Goal: Complete application form: Complete application form

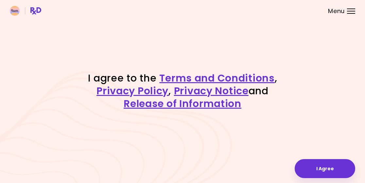
click at [327, 170] on button "I Agree" at bounding box center [325, 168] width 61 height 19
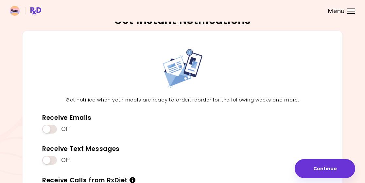
scroll to position [9, 0]
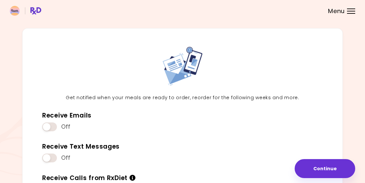
click at [354, 11] on div "Menu" at bounding box center [351, 11] width 8 height 5
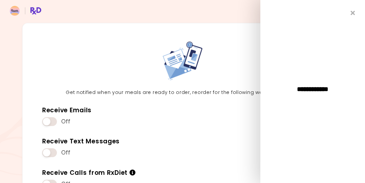
scroll to position [12, 0]
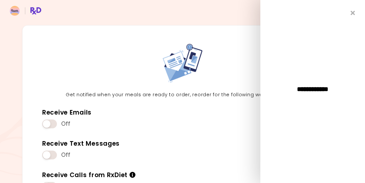
click at [354, 11] on icon "Close" at bounding box center [353, 13] width 5 height 6
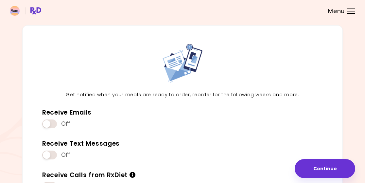
click at [334, 166] on button "Continue" at bounding box center [325, 168] width 61 height 19
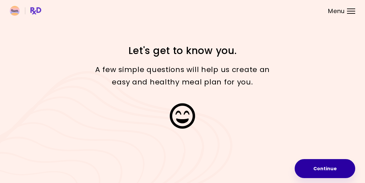
click at [333, 171] on button "Continue" at bounding box center [325, 168] width 61 height 19
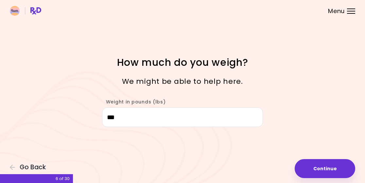
click at [333, 169] on button "Continue" at bounding box center [325, 168] width 61 height 19
select select "****"
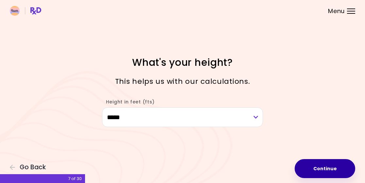
click at [331, 171] on button "Continue" at bounding box center [325, 168] width 61 height 19
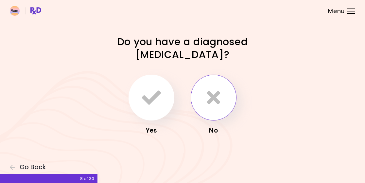
click at [215, 97] on icon "button" at bounding box center [213, 97] width 13 height 19
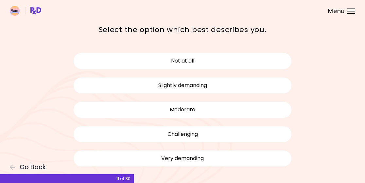
scroll to position [36, 0]
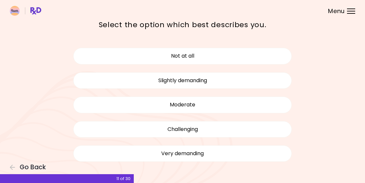
click at [266, 61] on button "Not at all" at bounding box center [182, 56] width 219 height 16
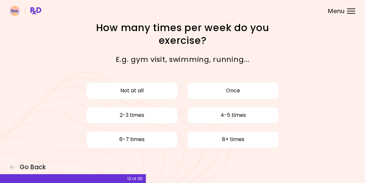
scroll to position [1, 0]
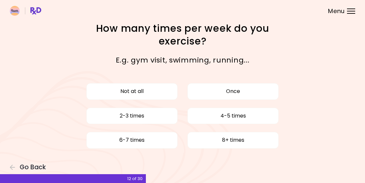
click at [153, 90] on button "Not at all" at bounding box center [131, 91] width 91 height 16
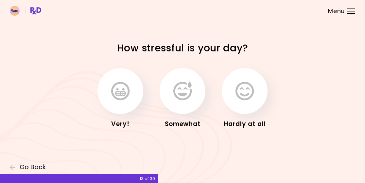
click at [251, 92] on icon "button" at bounding box center [245, 90] width 18 height 19
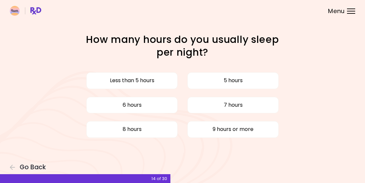
click at [259, 104] on button "7 hours" at bounding box center [232, 105] width 91 height 16
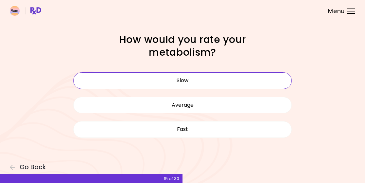
click at [269, 77] on button "Slow" at bounding box center [182, 80] width 219 height 16
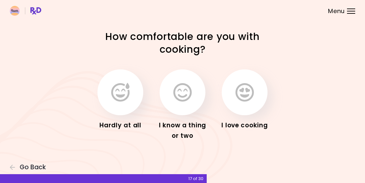
click at [185, 97] on icon "button" at bounding box center [182, 92] width 18 height 19
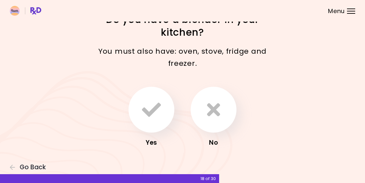
scroll to position [9, 0]
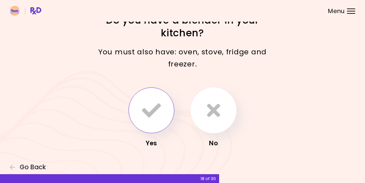
click at [152, 108] on icon "button" at bounding box center [151, 110] width 19 height 19
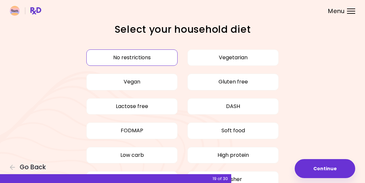
click at [329, 170] on button "Continue" at bounding box center [325, 168] width 61 height 19
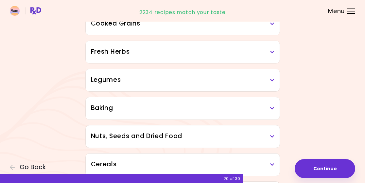
scroll to position [240, 0]
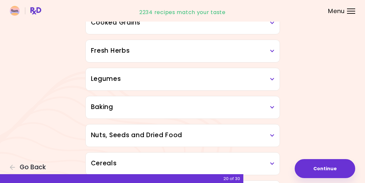
click at [271, 82] on h3 "Legumes" at bounding box center [183, 78] width 184 height 9
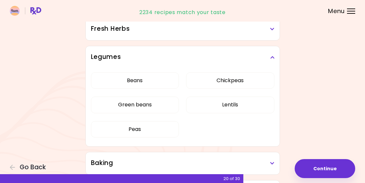
scroll to position [266, 0]
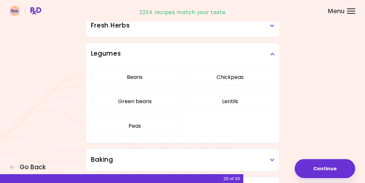
click at [149, 78] on button "Beans" at bounding box center [135, 77] width 88 height 16
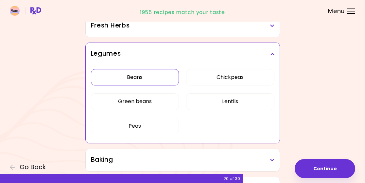
click at [150, 130] on button "Peas" at bounding box center [135, 126] width 88 height 16
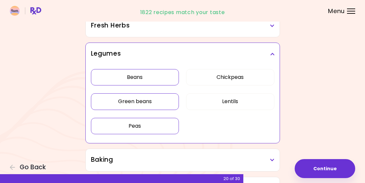
click at [155, 104] on button "Green beans" at bounding box center [135, 101] width 88 height 16
click at [330, 169] on button "Continue" at bounding box center [325, 168] width 61 height 19
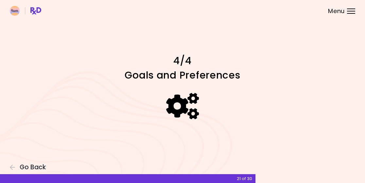
click at [288, 116] on div at bounding box center [182, 106] width 268 height 46
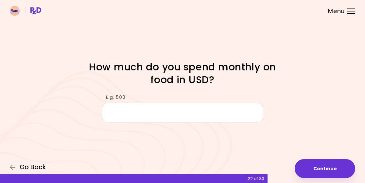
click at [15, 169] on icon "button" at bounding box center [13, 167] width 6 height 6
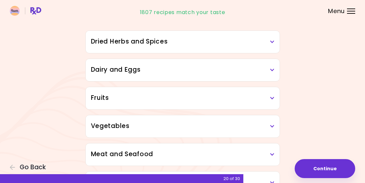
scroll to position [68, 0]
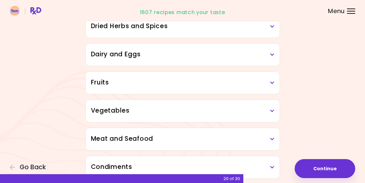
click at [274, 57] on h3 "Dairy and Eggs" at bounding box center [183, 54] width 184 height 9
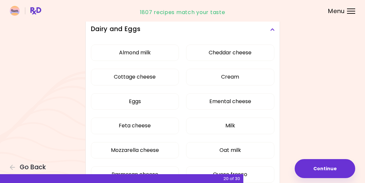
scroll to position [94, 0]
click at [246, 53] on button "Cheddar cheese" at bounding box center [230, 52] width 88 height 16
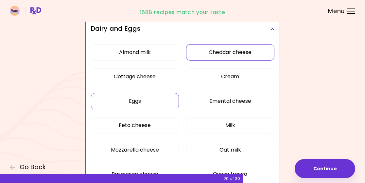
click at [154, 102] on button "Eggs" at bounding box center [135, 101] width 88 height 16
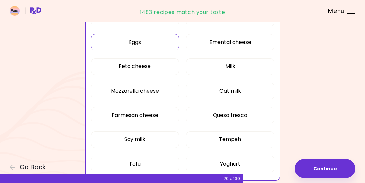
scroll to position [154, 0]
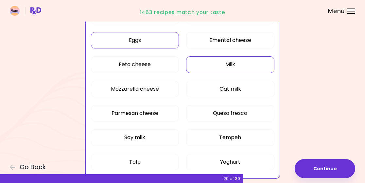
click at [254, 62] on button "Milk" at bounding box center [230, 64] width 88 height 16
click at [153, 88] on button "Mozzarella cheese" at bounding box center [135, 89] width 88 height 16
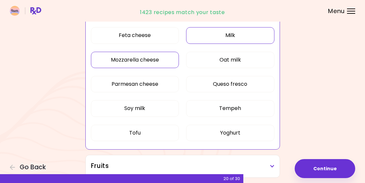
scroll to position [193, 0]
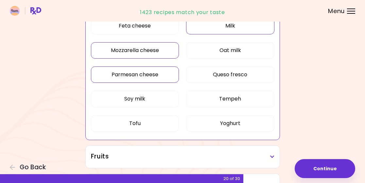
click at [149, 78] on button "Parmesan cheese" at bounding box center [135, 74] width 88 height 16
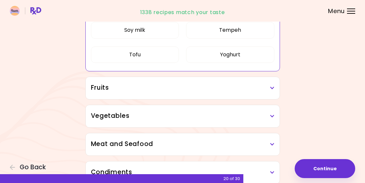
scroll to position [264, 0]
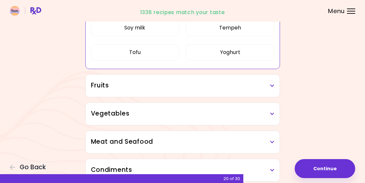
click at [269, 88] on h3 "Fruits" at bounding box center [183, 85] width 184 height 9
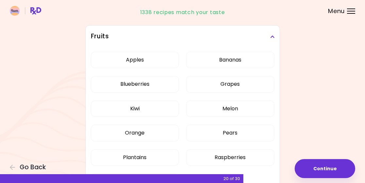
scroll to position [313, 0]
click at [149, 63] on button "Apples" at bounding box center [135, 60] width 88 height 16
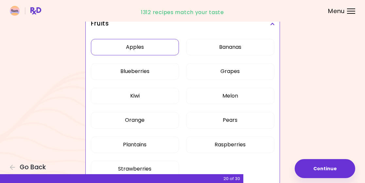
scroll to position [109, 0]
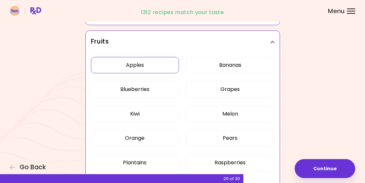
click at [242, 67] on button "Bananas" at bounding box center [230, 65] width 88 height 16
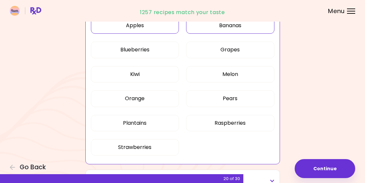
scroll to position [154, 0]
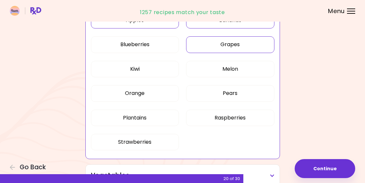
click at [245, 47] on button "Grapes" at bounding box center [230, 44] width 88 height 16
click at [249, 68] on button "Melon" at bounding box center [230, 69] width 88 height 16
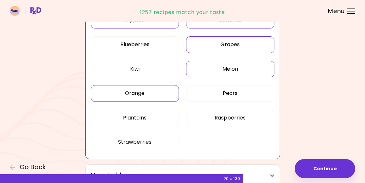
click at [151, 94] on button "Orange" at bounding box center [135, 93] width 88 height 16
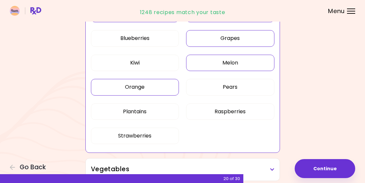
scroll to position [160, 0]
click at [141, 135] on button "Strawberries" at bounding box center [135, 135] width 88 height 16
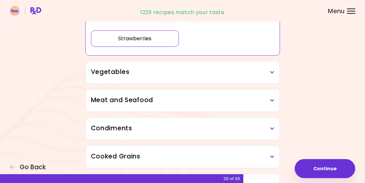
scroll to position [257, 0]
click at [266, 76] on h3 "Vegetables" at bounding box center [183, 72] width 184 height 9
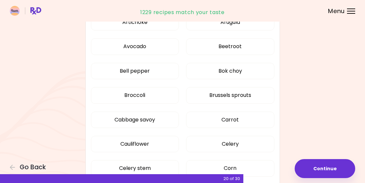
scroll to position [332, 0]
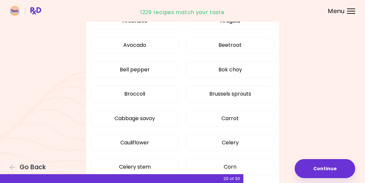
click at [152, 69] on button "Bell pepper" at bounding box center [135, 70] width 88 height 16
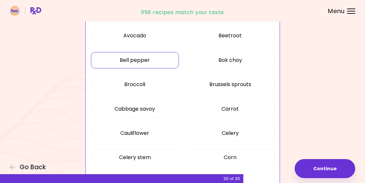
scroll to position [192, 0]
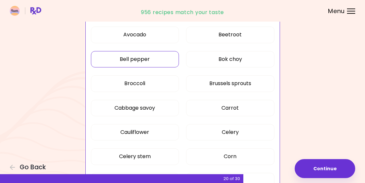
click at [153, 80] on button "Broccoli" at bounding box center [135, 83] width 88 height 16
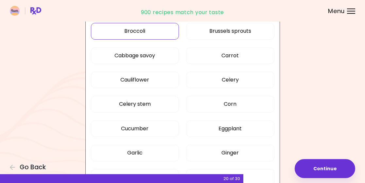
scroll to position [245, 0]
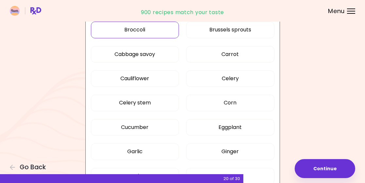
click at [149, 79] on button "Cauliflower" at bounding box center [135, 78] width 88 height 16
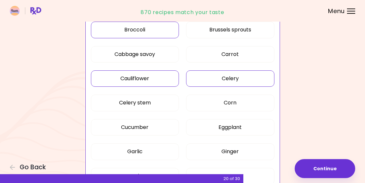
click at [252, 79] on button "Celery" at bounding box center [230, 78] width 88 height 16
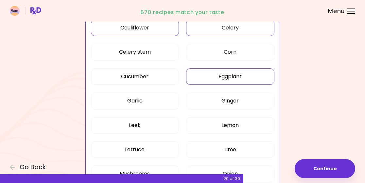
scroll to position [298, 0]
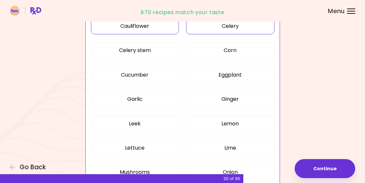
click at [246, 44] on button "Corn" at bounding box center [230, 50] width 88 height 16
click at [147, 73] on button "Cucumber" at bounding box center [135, 75] width 88 height 16
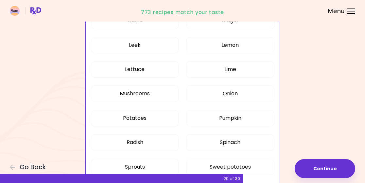
scroll to position [377, 0]
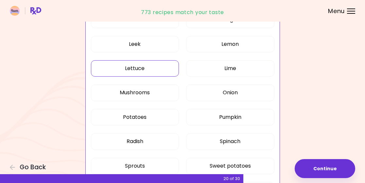
click at [146, 71] on button "Lettuce" at bounding box center [135, 68] width 88 height 16
click at [145, 90] on button "Mushrooms" at bounding box center [135, 92] width 88 height 16
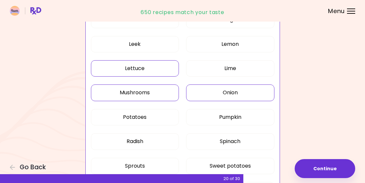
click at [248, 93] on button "Onion" at bounding box center [230, 92] width 88 height 16
click at [143, 117] on button "Potatoes" at bounding box center [135, 117] width 88 height 16
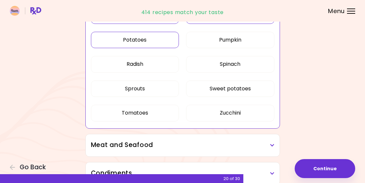
scroll to position [457, 0]
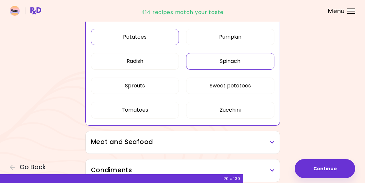
click at [248, 60] on button "Spinach" at bounding box center [230, 61] width 88 height 16
click at [255, 84] on button "Sweet potatoes" at bounding box center [230, 86] width 88 height 16
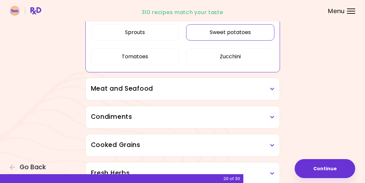
scroll to position [511, 0]
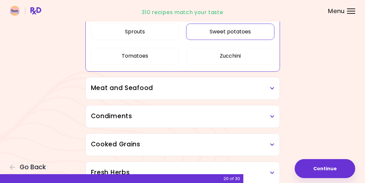
click at [271, 89] on icon at bounding box center [272, 88] width 4 height 5
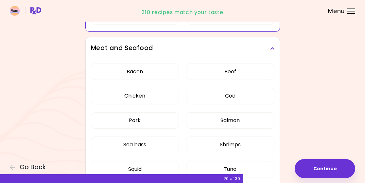
scroll to position [558, 0]
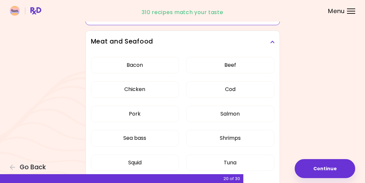
click at [160, 62] on button "Bacon" at bounding box center [135, 65] width 88 height 16
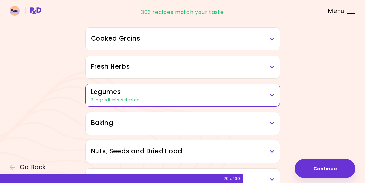
scroll to position [375, 0]
click at [270, 96] on h3 "Legumes" at bounding box center [183, 91] width 184 height 9
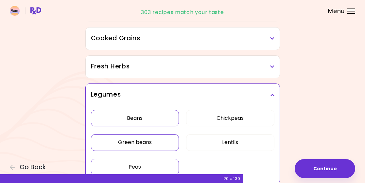
click at [275, 104] on div "Legumes" at bounding box center [183, 95] width 194 height 22
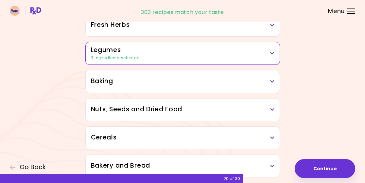
scroll to position [421, 0]
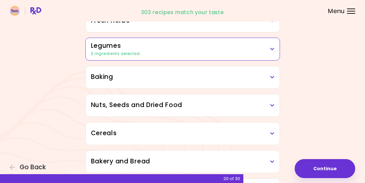
click at [271, 80] on h3 "Baking" at bounding box center [183, 76] width 184 height 9
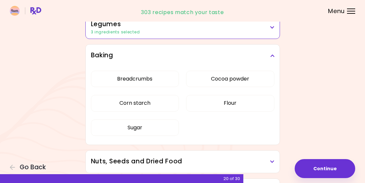
scroll to position [443, 0]
click at [148, 76] on button "Breadcrumbs" at bounding box center [135, 78] width 88 height 16
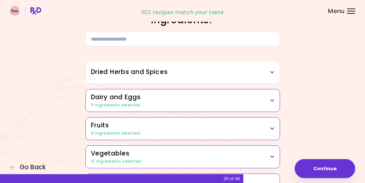
scroll to position [21, 0]
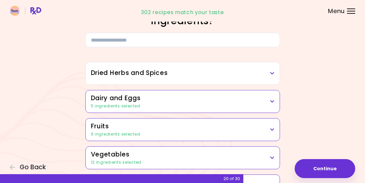
click at [268, 76] on h3 "Dried Herbs and Spices" at bounding box center [183, 72] width 184 height 9
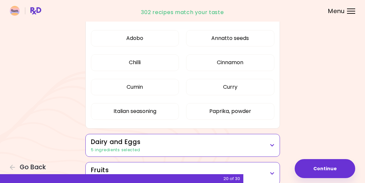
scroll to position [78, 0]
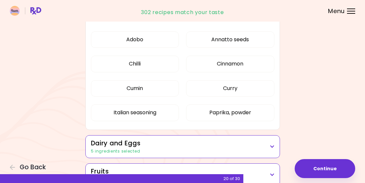
click at [151, 91] on button "Cumin" at bounding box center [135, 88] width 88 height 16
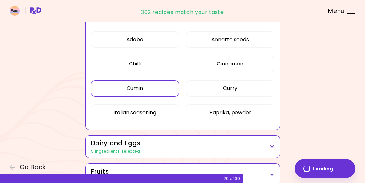
click at [248, 62] on button "Cinnamon" at bounding box center [230, 64] width 88 height 16
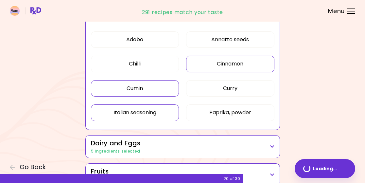
click at [141, 115] on button "Italian seasoning" at bounding box center [135, 112] width 88 height 16
click at [246, 118] on button "Paprika, powder" at bounding box center [230, 112] width 88 height 16
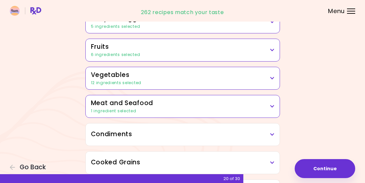
scroll to position [205, 0]
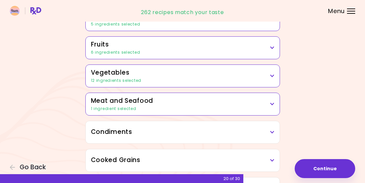
click at [267, 107] on div "1 ingredient selected" at bounding box center [183, 109] width 184 height 6
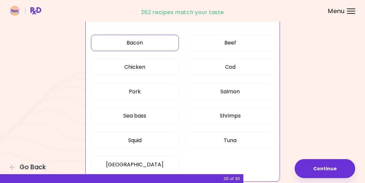
scroll to position [296, 0]
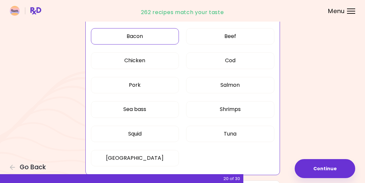
click at [240, 39] on button "Beef" at bounding box center [230, 36] width 88 height 16
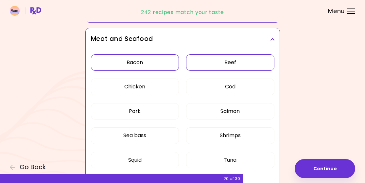
scroll to position [169, 0]
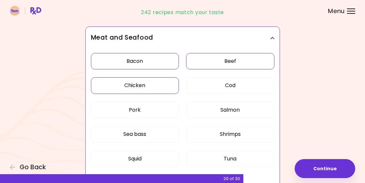
click at [143, 85] on button "Chicken" at bounding box center [135, 85] width 88 height 16
click at [145, 110] on button "Pork" at bounding box center [135, 110] width 88 height 16
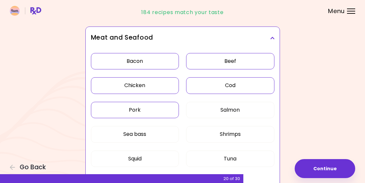
click at [241, 87] on button "Cod" at bounding box center [230, 85] width 88 height 16
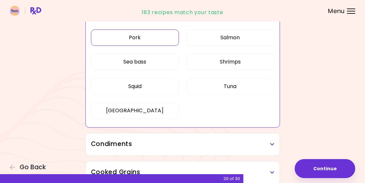
scroll to position [243, 0]
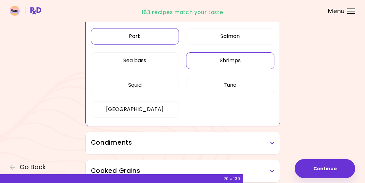
click at [256, 64] on button "Shrimps" at bounding box center [230, 60] width 88 height 16
click at [257, 87] on button "Tuna" at bounding box center [230, 85] width 88 height 16
click at [150, 110] on button "[GEOGRAPHIC_DATA]" at bounding box center [135, 109] width 88 height 16
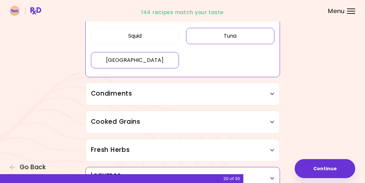
scroll to position [295, 0]
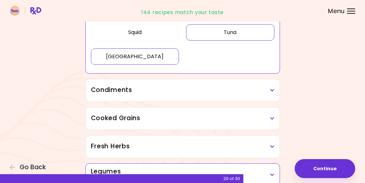
click at [269, 93] on h3 "Condiments" at bounding box center [183, 89] width 184 height 9
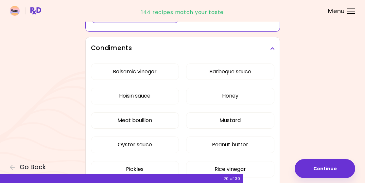
scroll to position [338, 0]
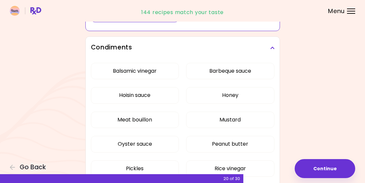
click at [150, 71] on button "Balsamic vinegar" at bounding box center [135, 71] width 88 height 16
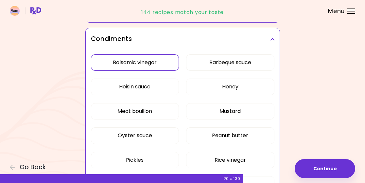
scroll to position [200, 0]
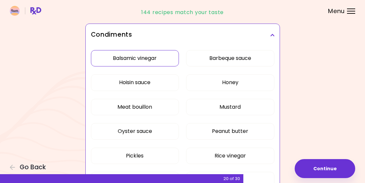
click at [257, 56] on button "Barbeque sauce" at bounding box center [230, 58] width 88 height 16
click at [250, 85] on button "Honey" at bounding box center [230, 82] width 88 height 16
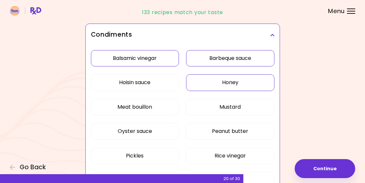
click at [247, 107] on button "Mustard" at bounding box center [230, 107] width 88 height 16
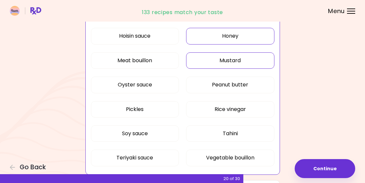
scroll to position [260, 0]
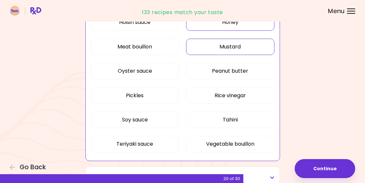
click at [247, 69] on button "Peanut butter" at bounding box center [230, 71] width 88 height 16
click at [141, 100] on button "Pickles" at bounding box center [135, 95] width 88 height 16
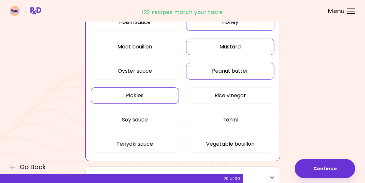
click at [152, 119] on button "Soy sauce" at bounding box center [135, 120] width 88 height 16
click at [147, 143] on button "Teriyaki sauce" at bounding box center [135, 144] width 88 height 16
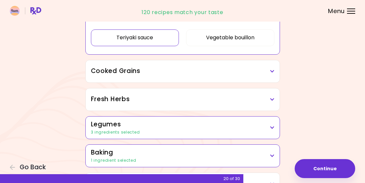
scroll to position [378, 0]
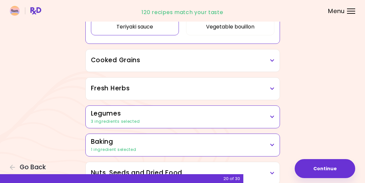
click at [271, 61] on icon at bounding box center [272, 60] width 4 height 5
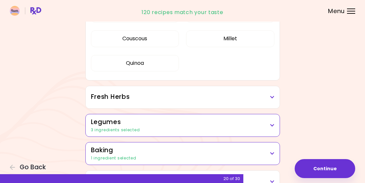
scroll to position [445, 0]
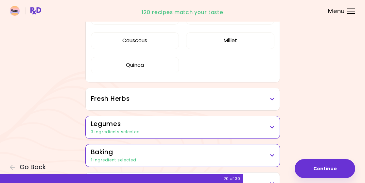
click at [271, 102] on h3 "Fresh Herbs" at bounding box center [183, 98] width 184 height 9
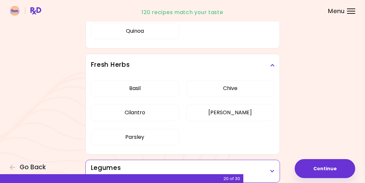
scroll to position [480, 0]
click at [154, 115] on button "Cilantro" at bounding box center [135, 112] width 88 height 16
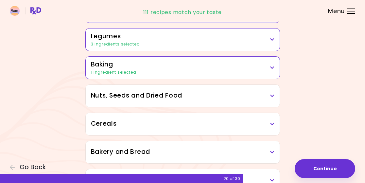
scroll to position [359, 0]
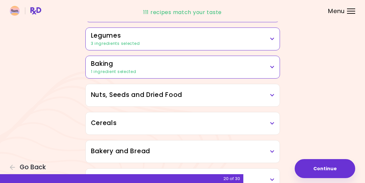
click at [272, 97] on icon at bounding box center [272, 95] width 4 height 5
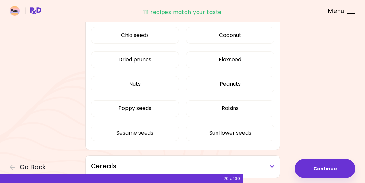
scroll to position [441, 0]
click at [154, 83] on button "Nuts" at bounding box center [135, 84] width 88 height 16
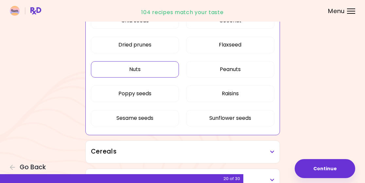
scroll to position [380, 0]
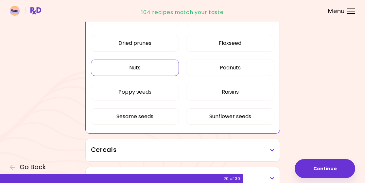
click at [244, 67] on button "Peanuts" at bounding box center [230, 68] width 88 height 16
click at [252, 94] on button "Raisins" at bounding box center [230, 92] width 88 height 16
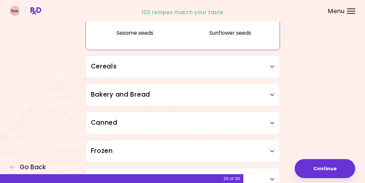
scroll to position [464, 0]
click at [270, 69] on h3 "Cereals" at bounding box center [183, 66] width 184 height 9
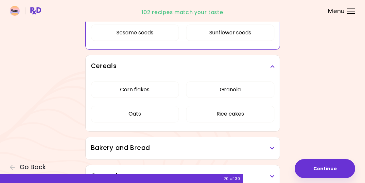
click at [148, 115] on button "Oats" at bounding box center [135, 114] width 88 height 16
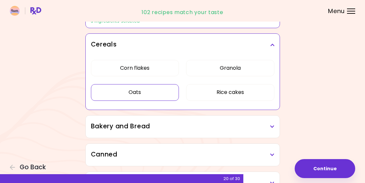
scroll to position [360, 0]
click at [247, 66] on button "Granola" at bounding box center [230, 68] width 88 height 16
click at [246, 94] on button "Rice cakes" at bounding box center [230, 92] width 88 height 16
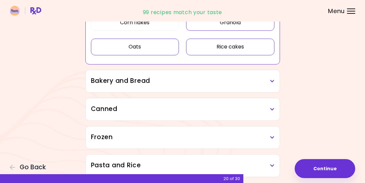
scroll to position [406, 0]
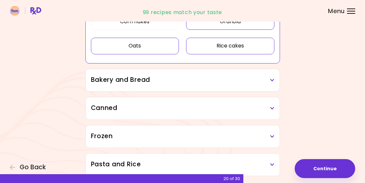
click at [268, 82] on h3 "Bakery and Bread" at bounding box center [183, 79] width 184 height 9
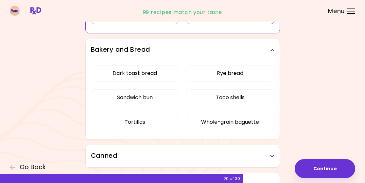
scroll to position [435, 0]
click at [154, 73] on button "Dark toast bread" at bounding box center [135, 73] width 88 height 16
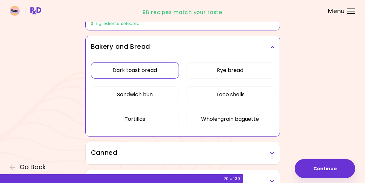
scroll to position [386, 0]
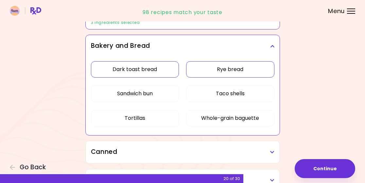
click at [244, 69] on button "Rye bread" at bounding box center [230, 69] width 88 height 16
click at [250, 93] on button "Taco shells" at bounding box center [230, 93] width 88 height 16
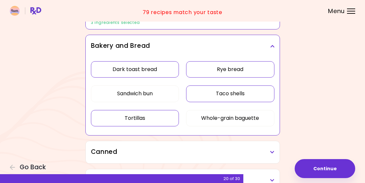
click at [153, 120] on button "Tortillas" at bounding box center [135, 118] width 88 height 16
click at [160, 95] on button "Sandwich bun" at bounding box center [135, 93] width 88 height 16
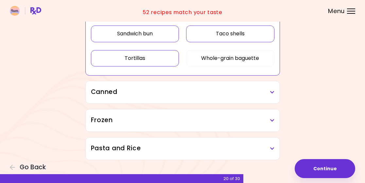
scroll to position [446, 0]
click at [271, 93] on icon at bounding box center [272, 92] width 4 height 5
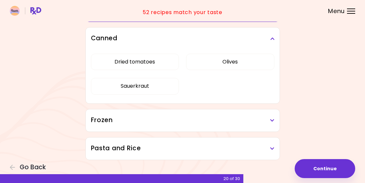
scroll to position [500, 0]
click at [272, 123] on h3 "Frozen" at bounding box center [183, 119] width 184 height 9
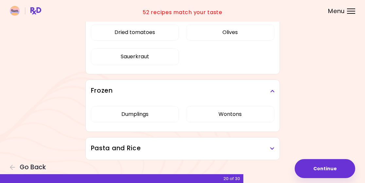
scroll to position [529, 0]
click at [273, 148] on icon at bounding box center [272, 148] width 4 height 5
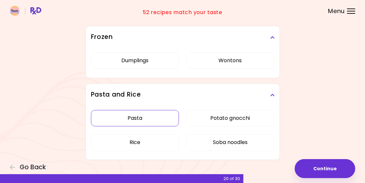
click at [153, 116] on button "Pasta" at bounding box center [135, 118] width 88 height 16
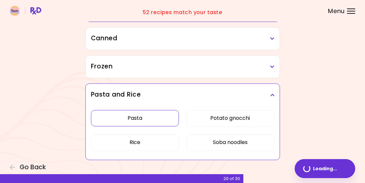
scroll to position [422, 0]
click at [158, 141] on button "Rice" at bounding box center [135, 142] width 88 height 16
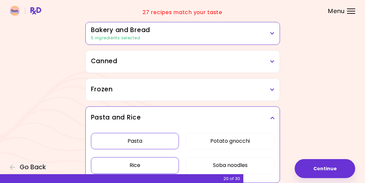
scroll to position [393, 0]
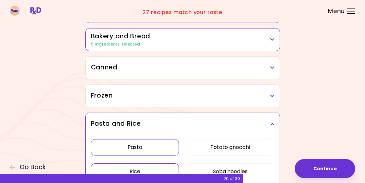
click at [267, 96] on h3 "Frozen" at bounding box center [183, 95] width 184 height 9
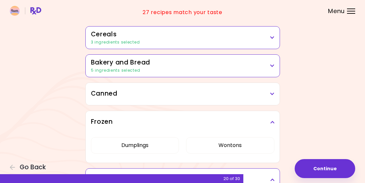
scroll to position [367, 0]
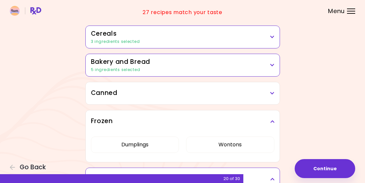
click at [270, 91] on h3 "Canned" at bounding box center [183, 92] width 184 height 9
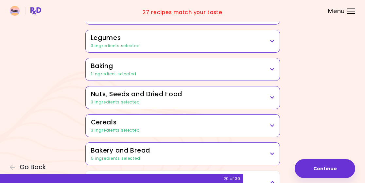
scroll to position [279, 0]
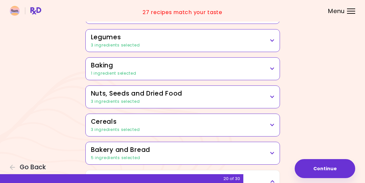
click at [273, 68] on icon at bounding box center [272, 68] width 4 height 5
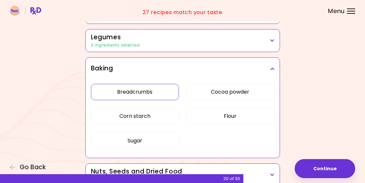
click at [247, 93] on button "Cocoa powder" at bounding box center [230, 92] width 88 height 16
click at [149, 117] on button "Corn starch" at bounding box center [135, 116] width 88 height 16
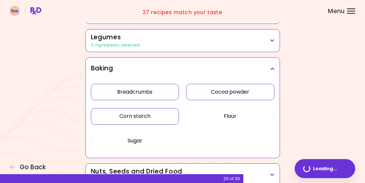
click at [243, 119] on button "Flour" at bounding box center [230, 116] width 88 height 16
click at [146, 142] on button "Sugar" at bounding box center [135, 141] width 88 height 16
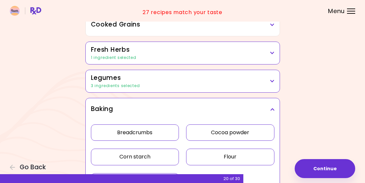
scroll to position [239, 0]
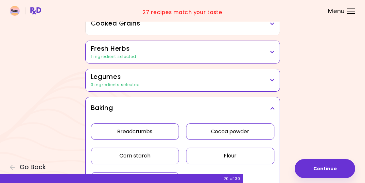
click at [273, 52] on icon at bounding box center [272, 52] width 4 height 5
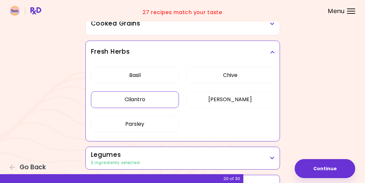
click at [164, 102] on button "Cilantro" at bounding box center [135, 99] width 88 height 16
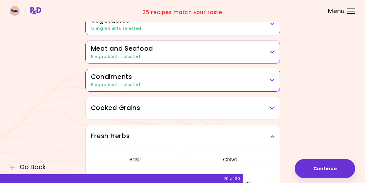
scroll to position [184, 0]
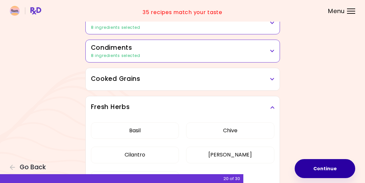
click at [328, 168] on button "Continue" at bounding box center [325, 168] width 61 height 19
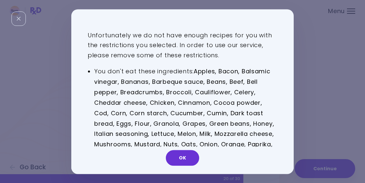
scroll to position [0, 0]
click at [185, 157] on button "OK" at bounding box center [182, 158] width 33 height 16
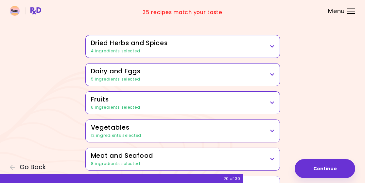
scroll to position [48, 0]
click at [271, 105] on div "6 ingredients selected" at bounding box center [183, 107] width 184 height 6
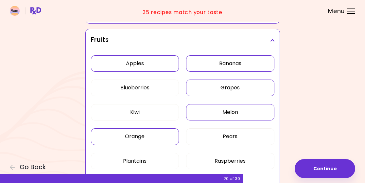
scroll to position [110, 0]
click at [160, 91] on button "Blueberries" at bounding box center [135, 88] width 88 height 16
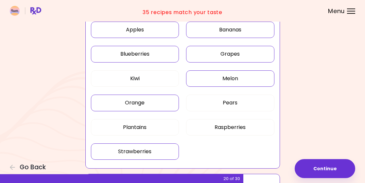
scroll to position [145, 0]
click at [153, 80] on button "Kiwi" at bounding box center [135, 78] width 88 height 16
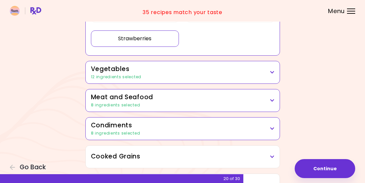
scroll to position [257, 0]
click at [326, 167] on button "Continue" at bounding box center [325, 168] width 61 height 19
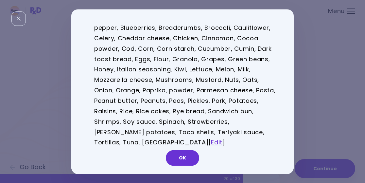
scroll to position [65, 0]
click at [184, 160] on button "OK" at bounding box center [182, 158] width 33 height 16
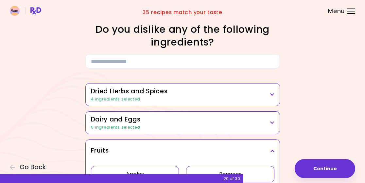
scroll to position [0, 0]
